Goal: Check status: Verify the current state of an ongoing process or item

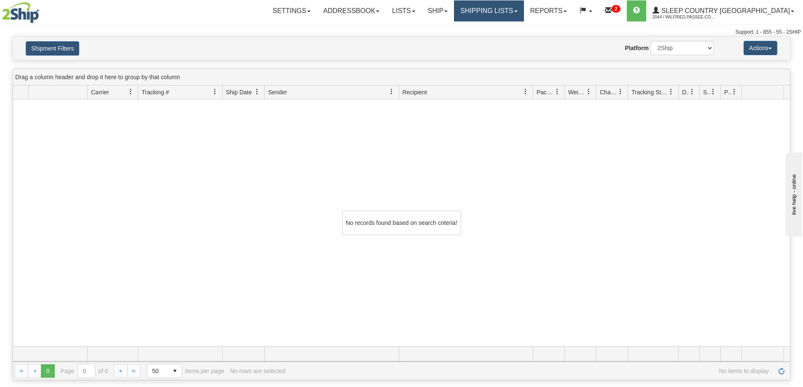
click at [518, 14] on link "Shipping lists" at bounding box center [489, 10] width 70 height 21
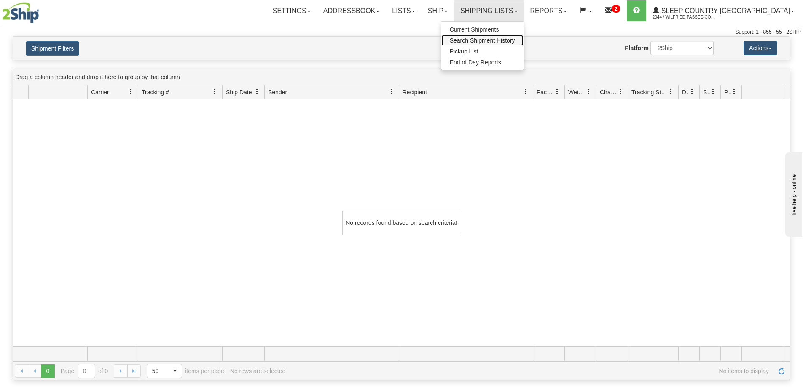
click at [515, 38] on span "Search Shipment History" at bounding box center [482, 40] width 65 height 7
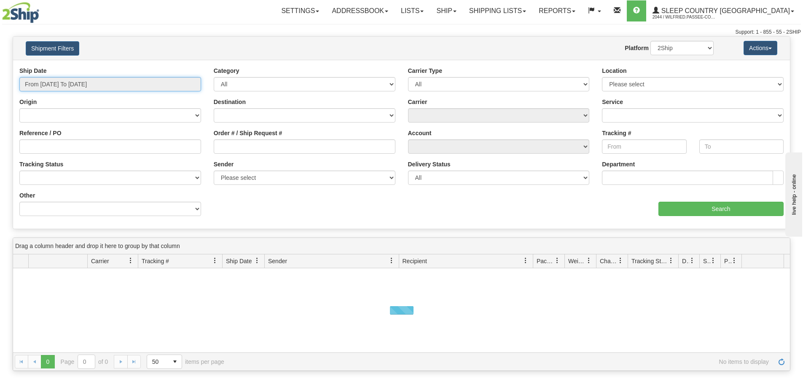
click at [83, 79] on input "From [DATE] To [DATE]" at bounding box center [110, 84] width 182 height 14
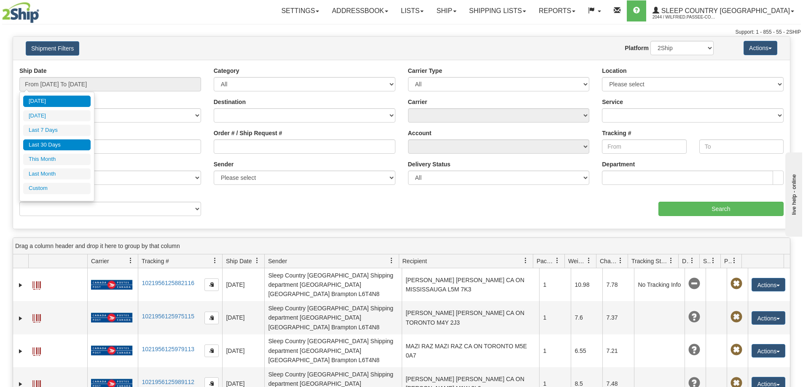
click at [64, 140] on li "Last 30 Days" at bounding box center [56, 144] width 67 height 11
type input "From [DATE] To [DATE]"
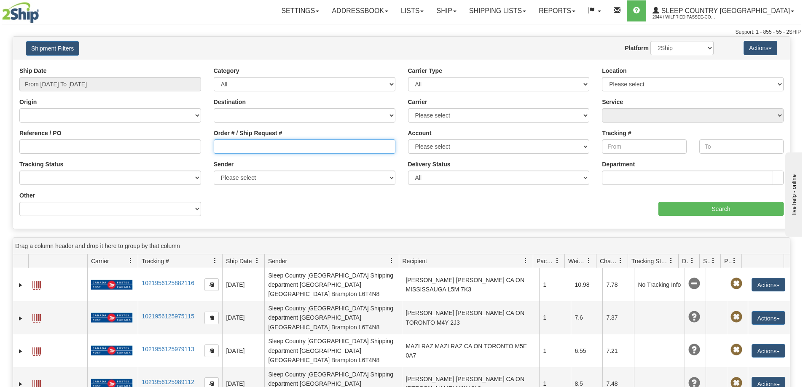
drag, startPoint x: 270, startPoint y: 153, endPoint x: 282, endPoint y: 148, distance: 12.8
click at [270, 153] on input "Order # / Ship Request #" at bounding box center [305, 146] width 182 height 14
paste input "9000I050004"
type input "9000I050004"
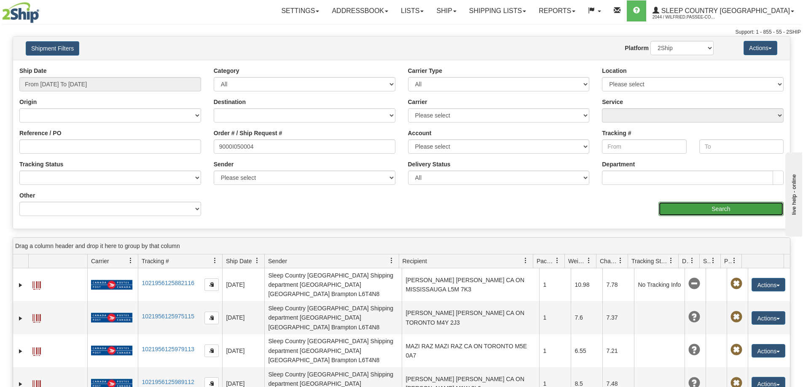
click at [686, 206] on input "Search" at bounding box center [720, 209] width 125 height 14
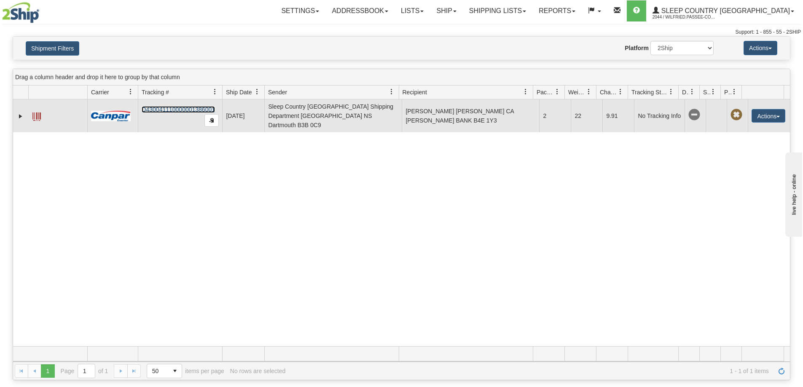
click at [165, 107] on link "D430041110000001386001" at bounding box center [178, 109] width 73 height 7
